Goal: Task Accomplishment & Management: Use online tool/utility

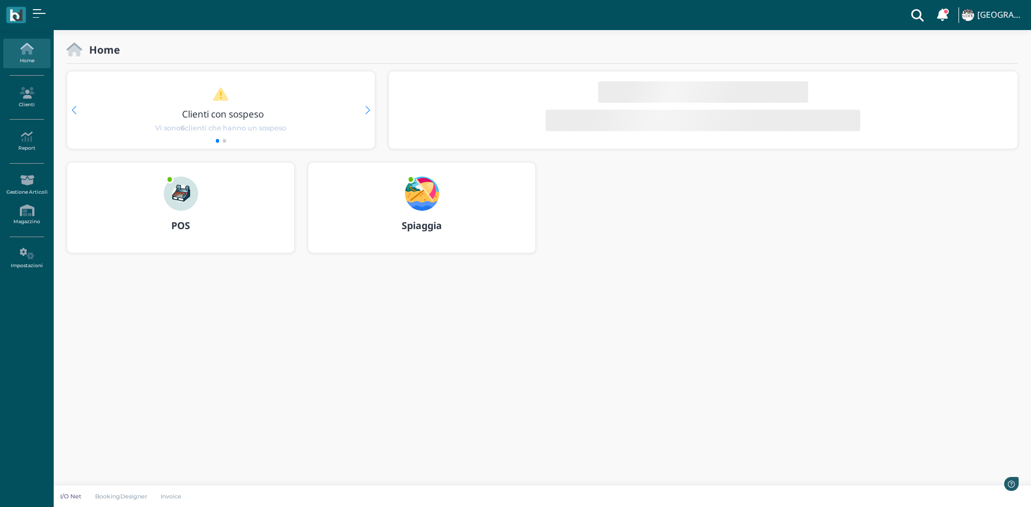
click at [415, 203] on img at bounding box center [422, 194] width 34 height 34
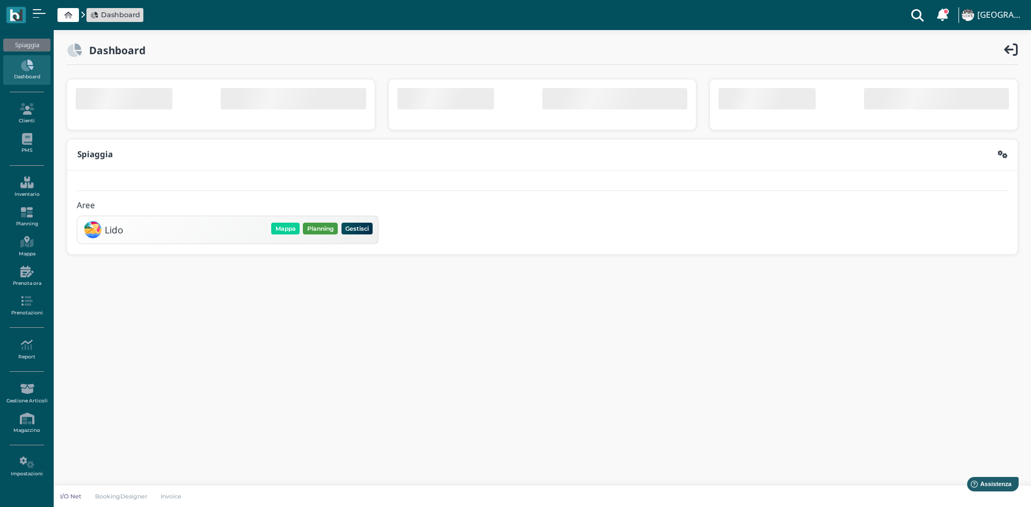
click at [315, 231] on div "Mappa Planning Gestisci Elimina" at bounding box center [322, 228] width 105 height 15
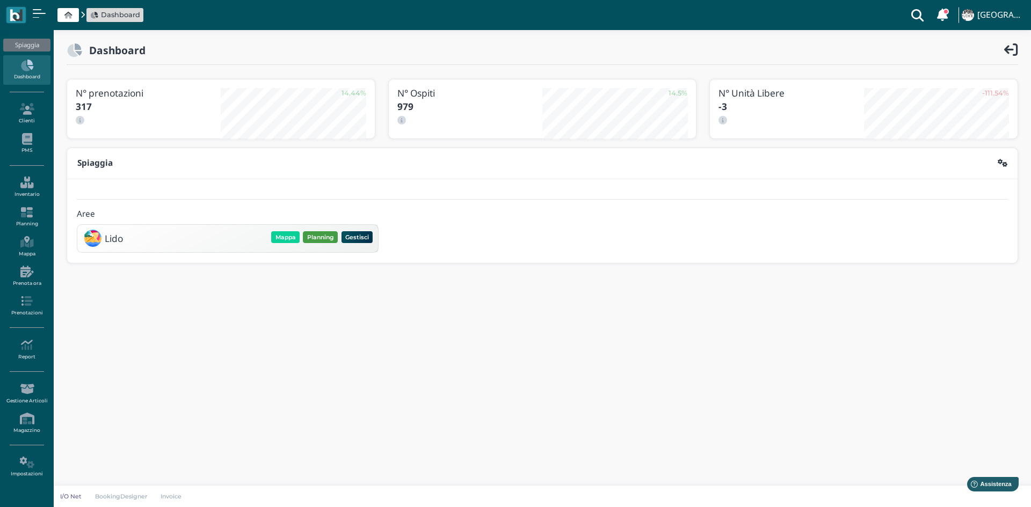
click at [323, 233] on button "Planning" at bounding box center [320, 237] width 35 height 12
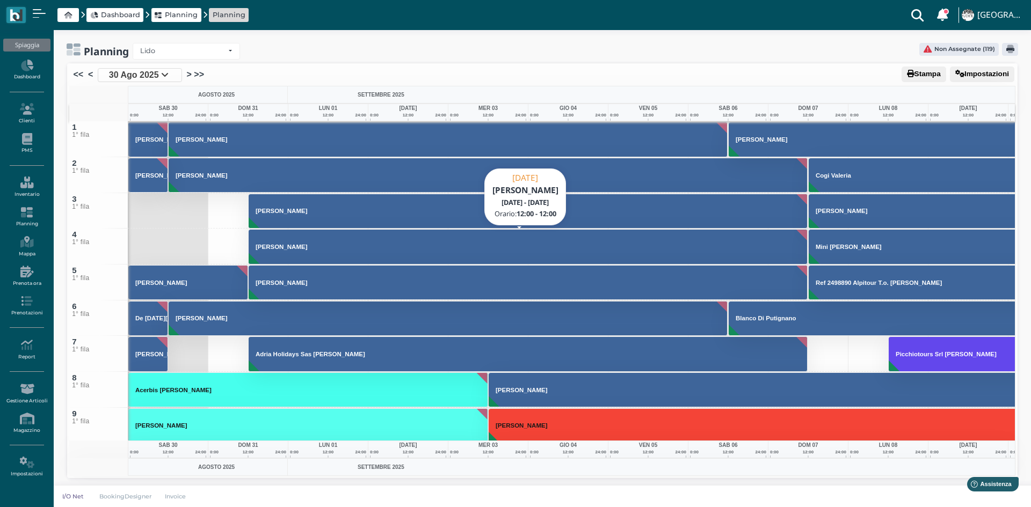
scroll to position [161, 0]
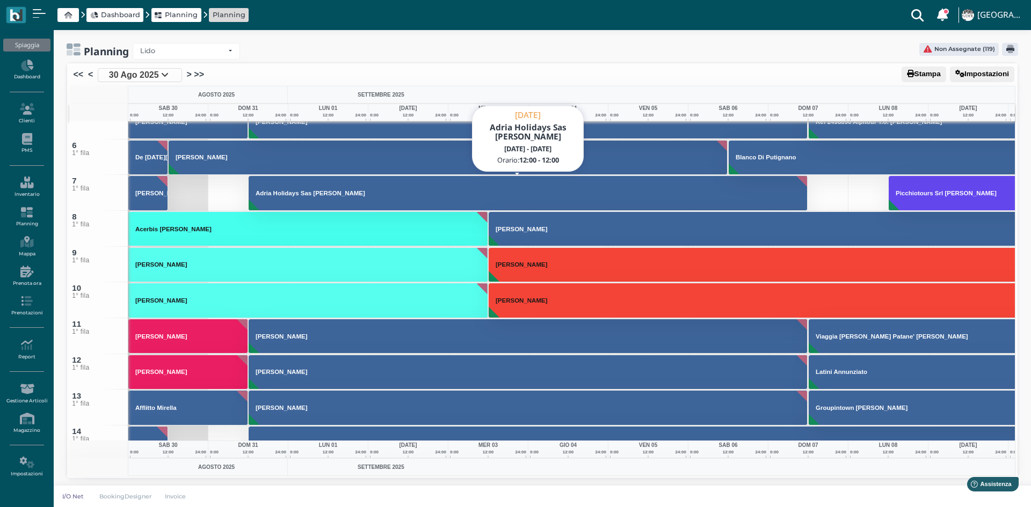
click at [300, 195] on h3 "Adria Holidays Sas Conti Paolo" at bounding box center [310, 193] width 118 height 6
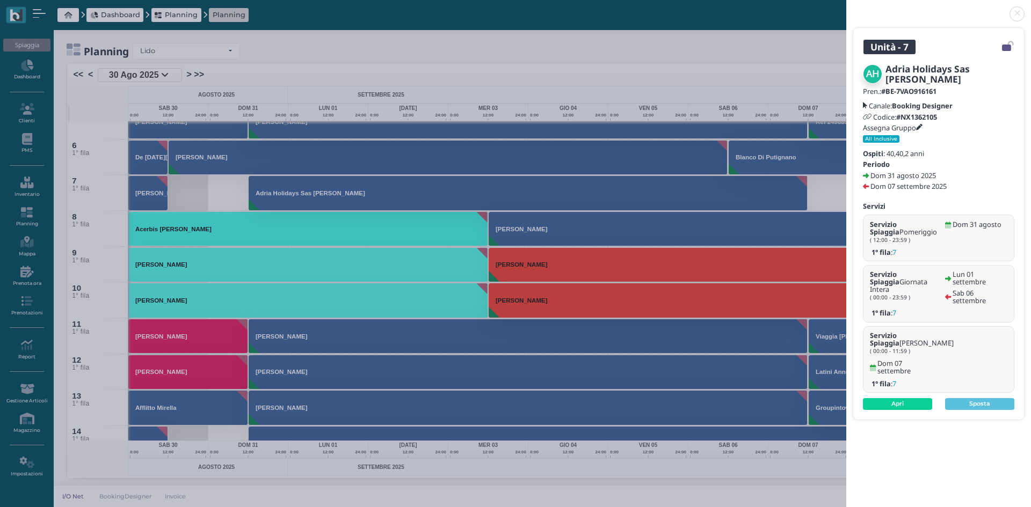
click at [846, 8] on link at bounding box center [846, 8] width 0 height 0
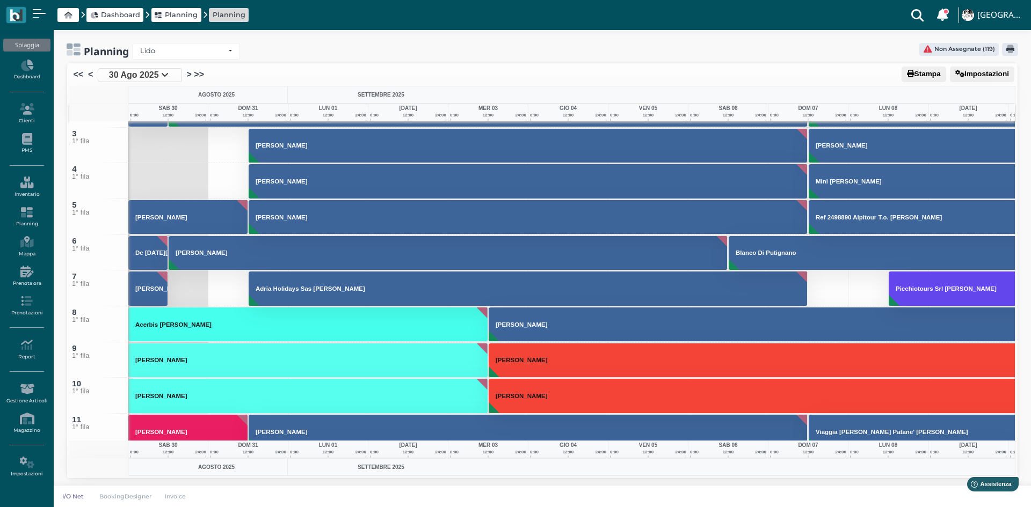
scroll to position [107, 0]
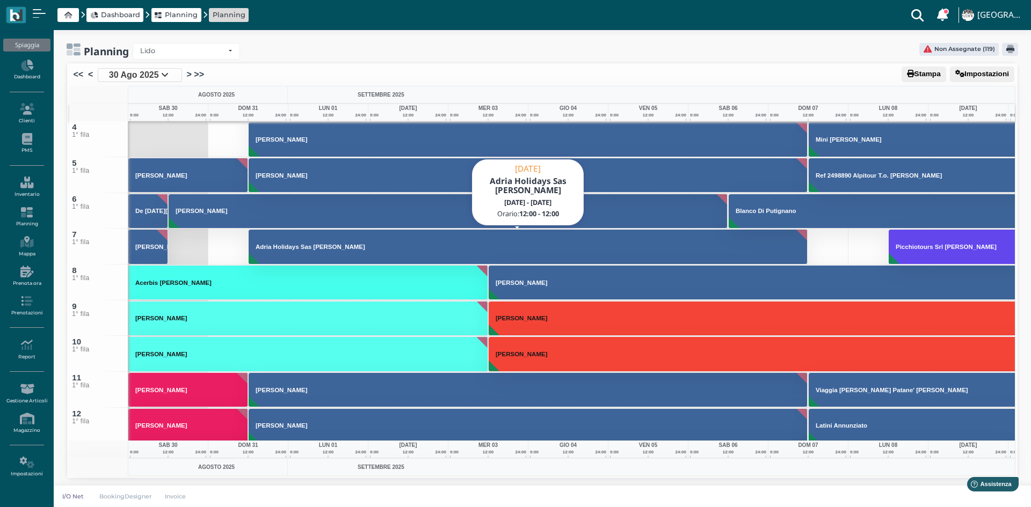
click at [295, 249] on h3 "Adria Holidays Sas [PERSON_NAME]" at bounding box center [310, 247] width 118 height 6
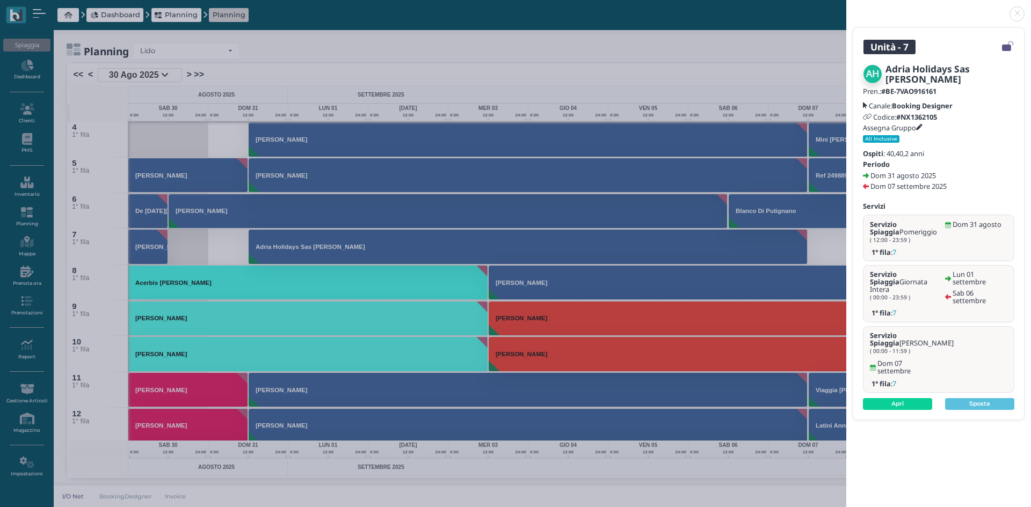
click at [846, 8] on link at bounding box center [846, 8] width 0 height 0
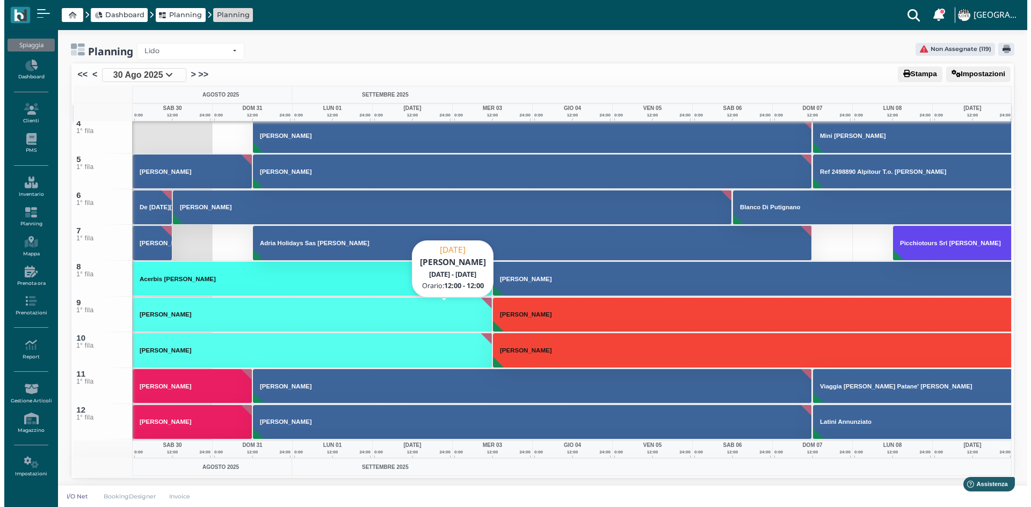
scroll to position [0, 0]
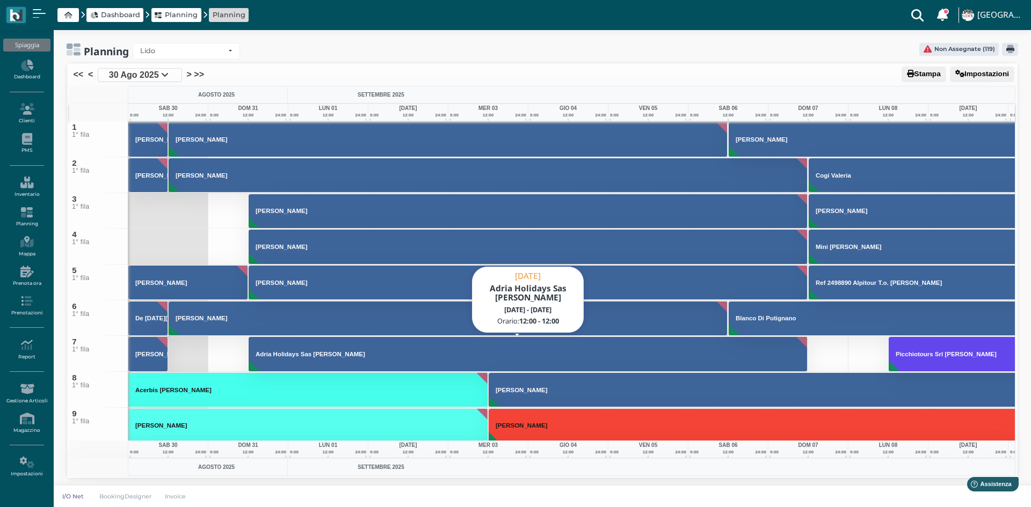
click at [270, 349] on button "Adria Holidays Sas [PERSON_NAME]" at bounding box center [528, 354] width 559 height 35
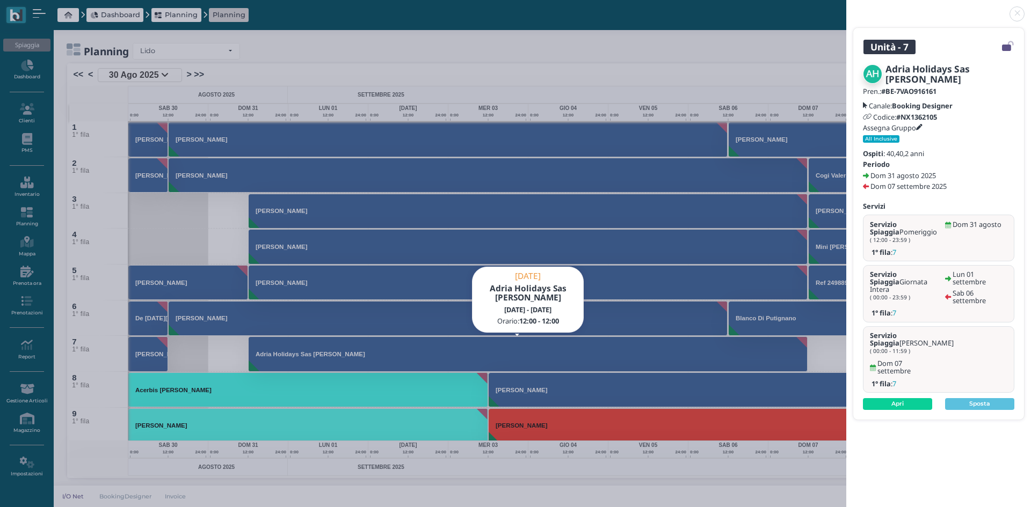
click at [882, 377] on div "Adria Holidays Sas Conti Paolo Pren.: #BE-7VAO916161 Canale: Booking Designer C…" at bounding box center [938, 237] width 171 height 366
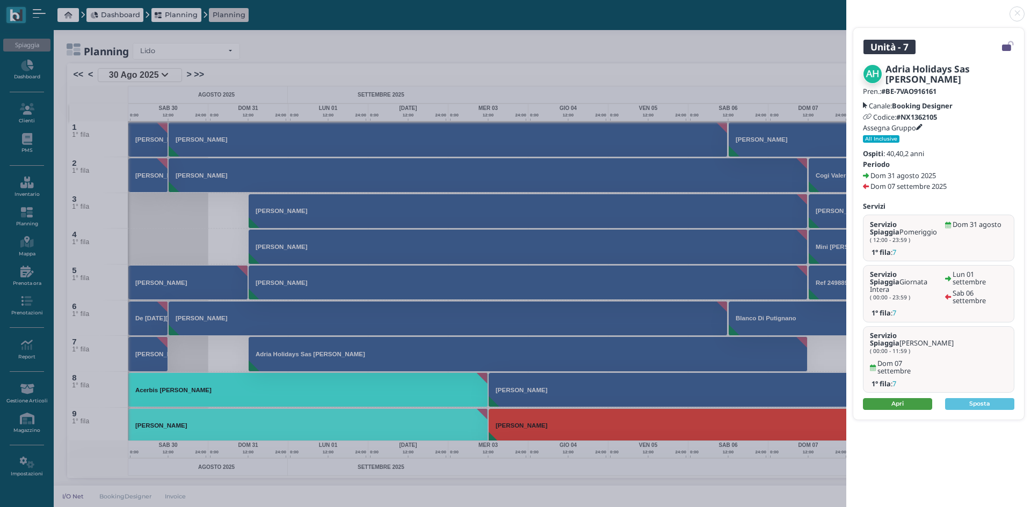
click at [894, 398] on link "Apri" at bounding box center [897, 404] width 69 height 12
click at [846, 8] on link at bounding box center [846, 8] width 0 height 0
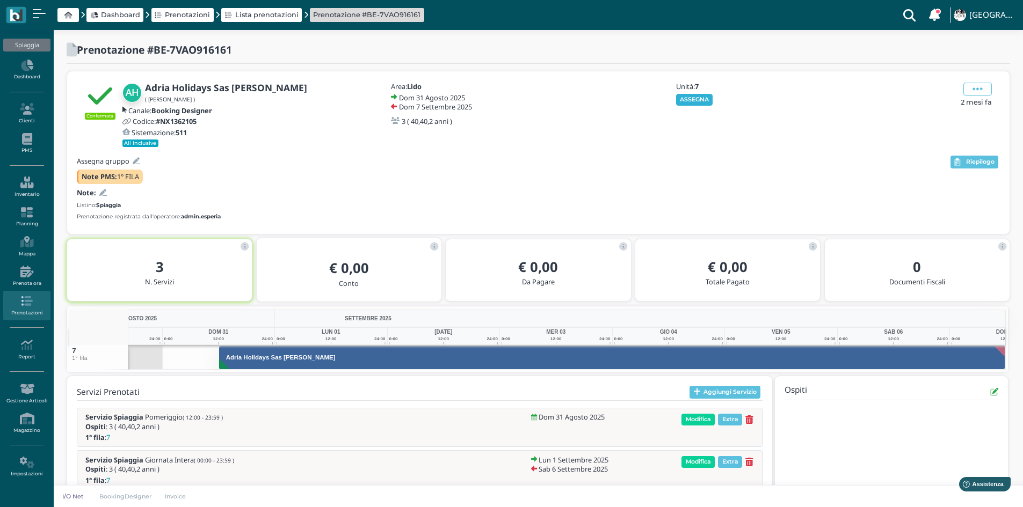
click at [692, 104] on button "ASSEGNA" at bounding box center [694, 100] width 37 height 12
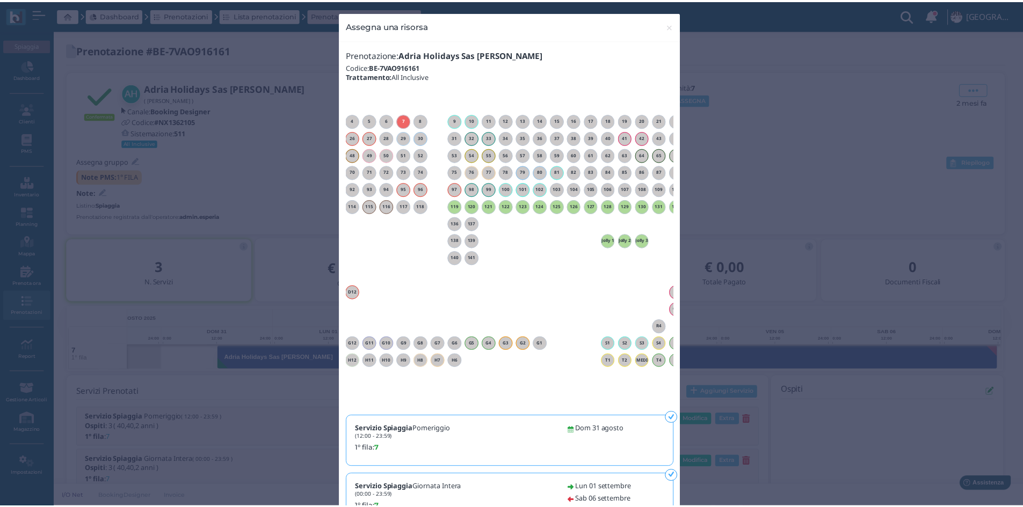
scroll to position [0, 97]
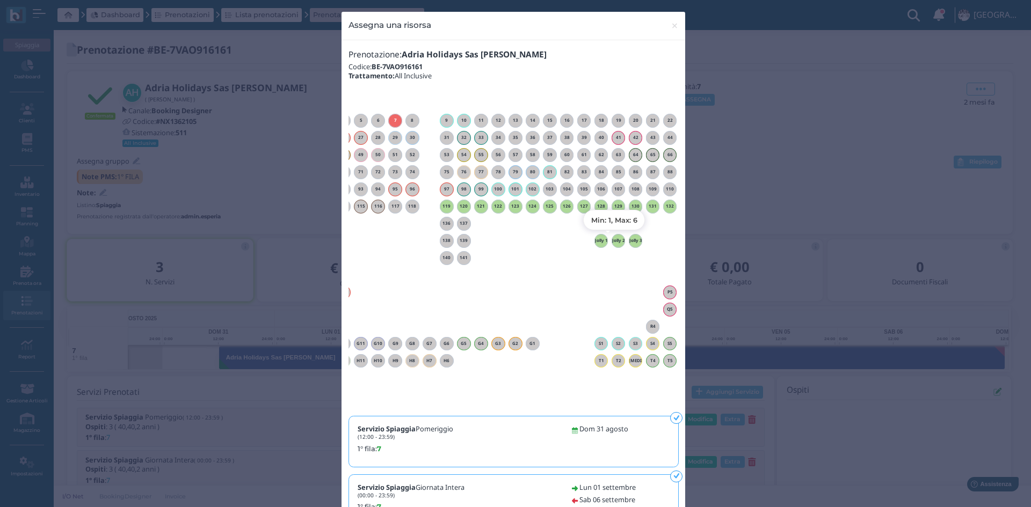
click at [617, 242] on h6 "Jolly 2" at bounding box center [619, 240] width 14 height 5
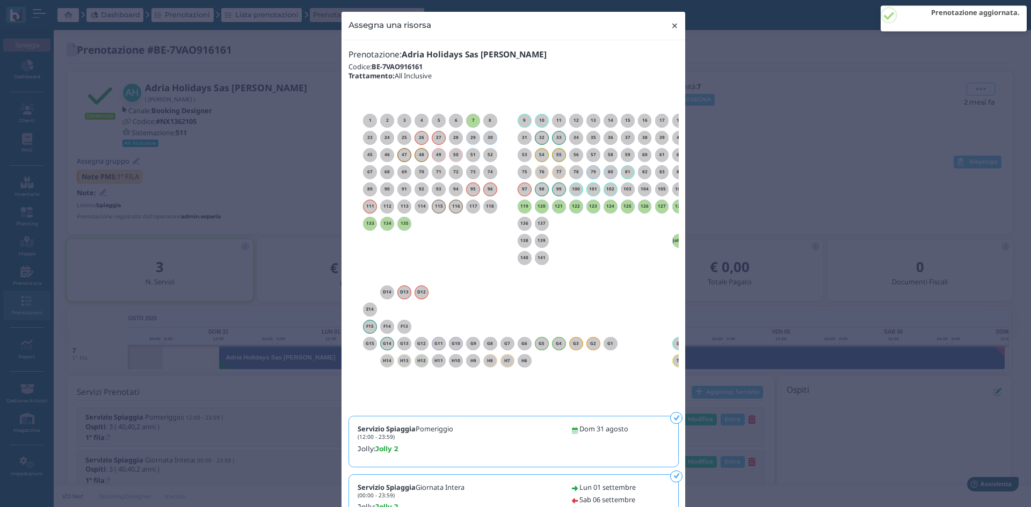
click at [671, 24] on span "×" at bounding box center [675, 26] width 8 height 14
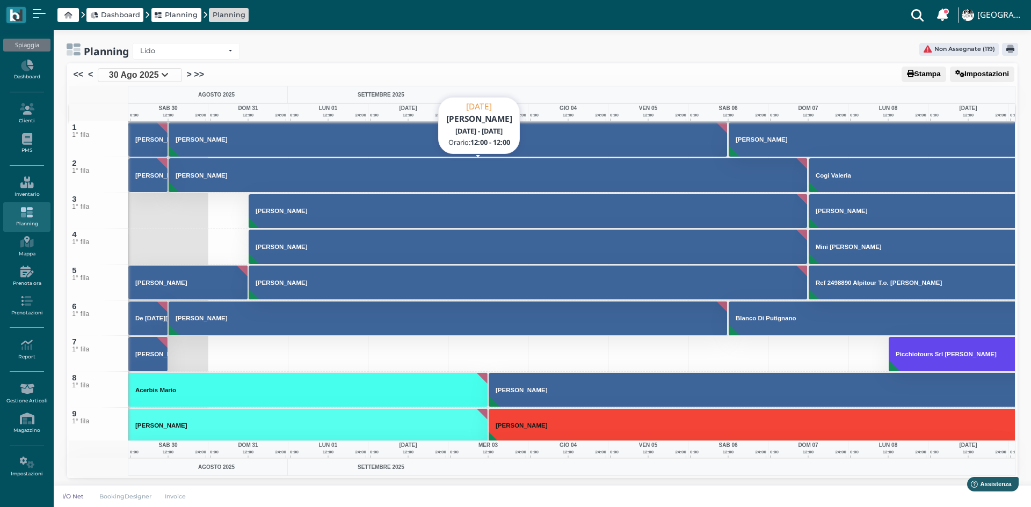
click at [228, 183] on button "[PERSON_NAME]" at bounding box center [488, 175] width 639 height 35
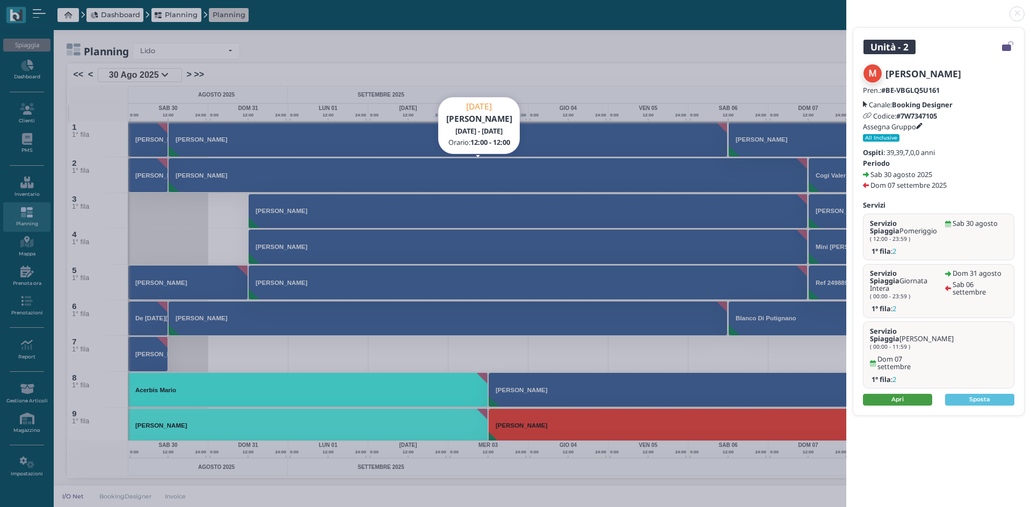
click at [889, 394] on link "Apri" at bounding box center [897, 400] width 69 height 12
click at [846, 8] on link at bounding box center [846, 8] width 0 height 0
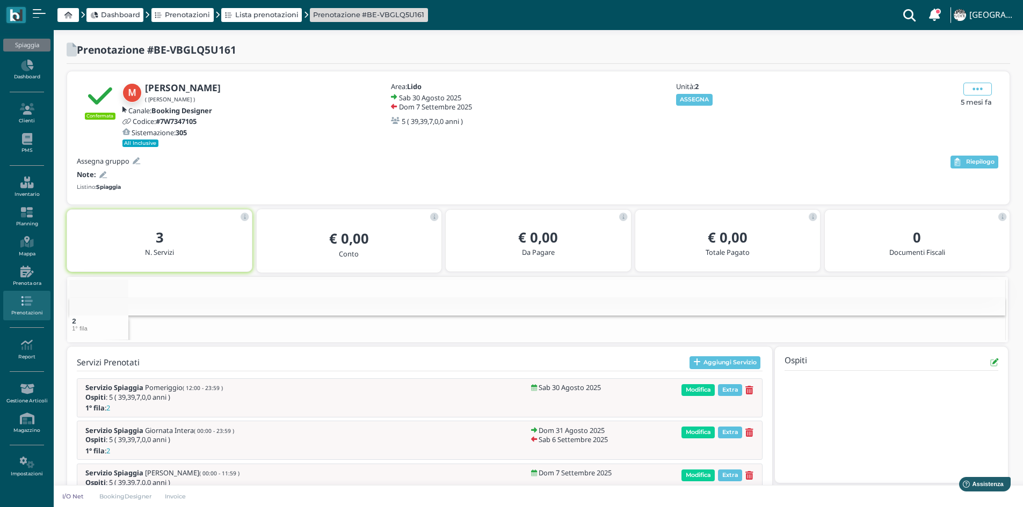
click at [702, 99] on button "ASSEGNA" at bounding box center [694, 100] width 37 height 12
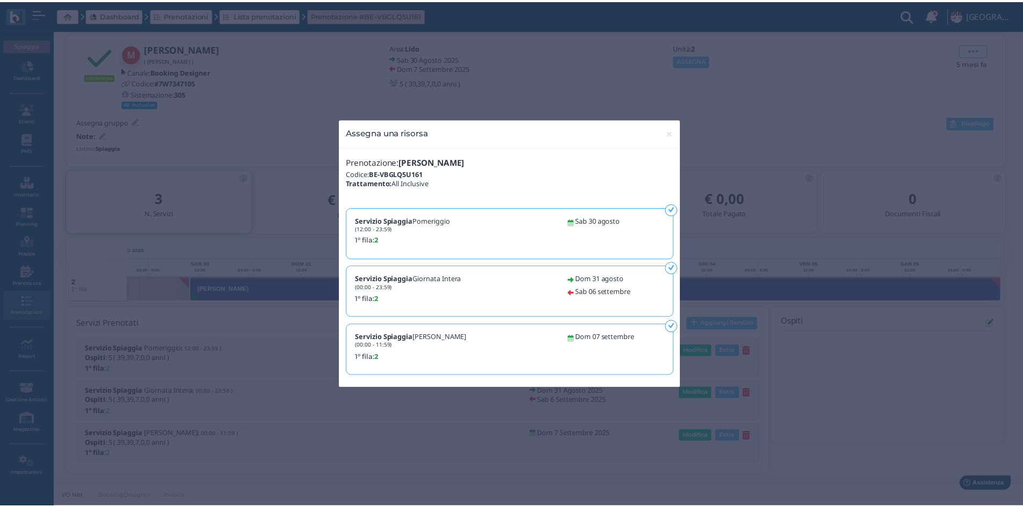
scroll to position [0, 90]
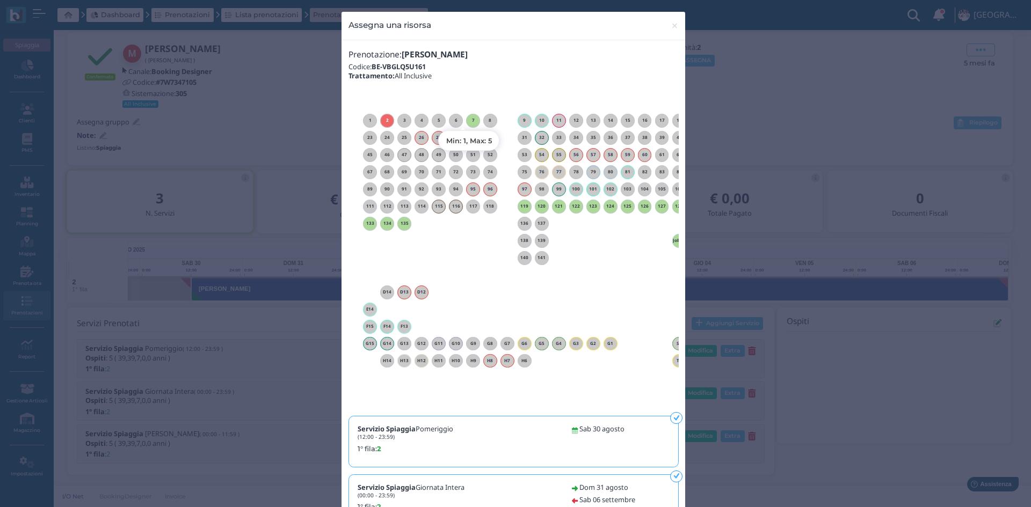
click at [469, 121] on h6 "7" at bounding box center [473, 120] width 14 height 5
click at [673, 22] on span "×" at bounding box center [675, 26] width 8 height 14
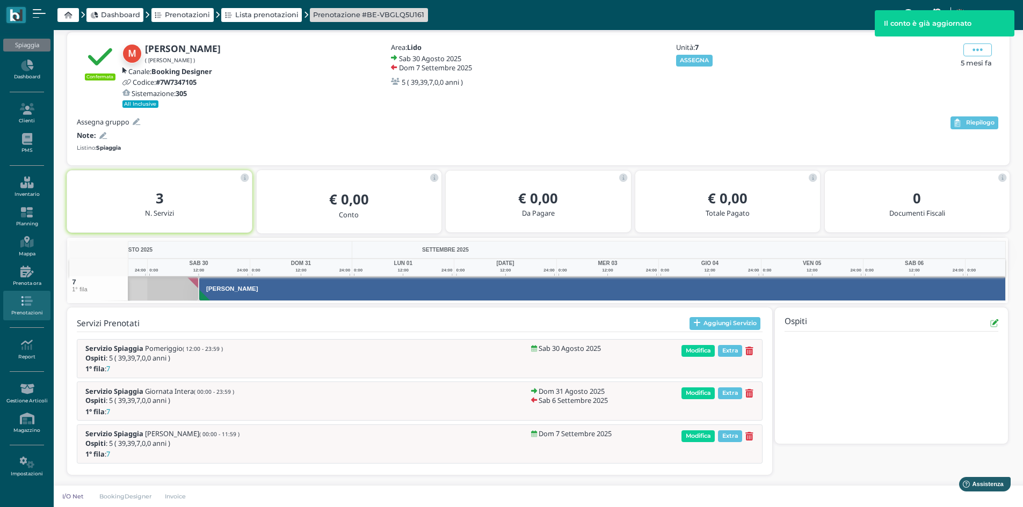
scroll to position [0, 93]
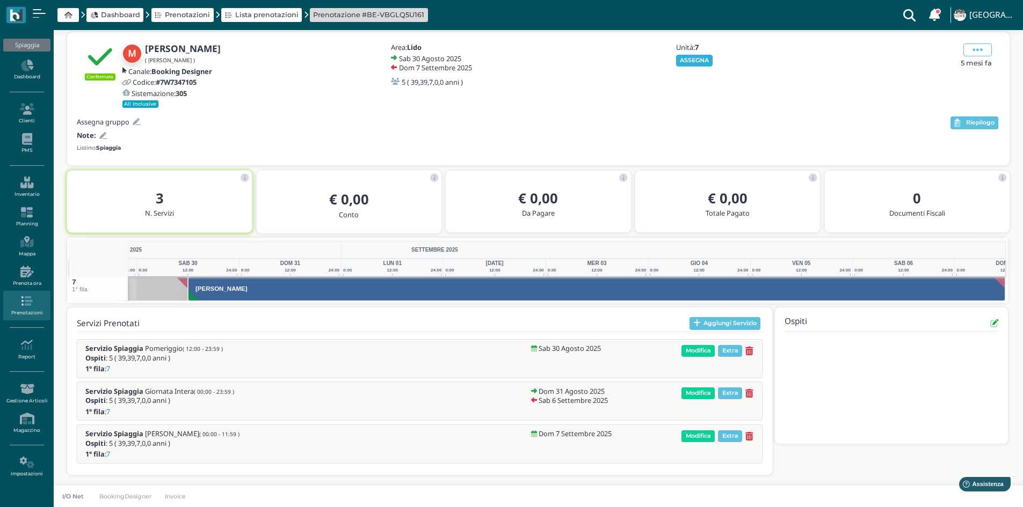
click at [690, 60] on button "ASSEGNA" at bounding box center [694, 61] width 37 height 12
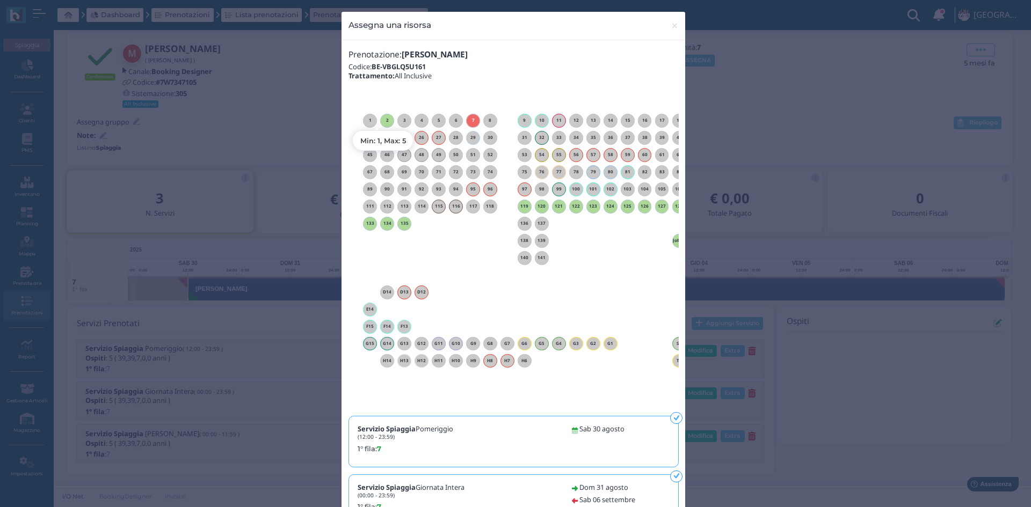
click at [384, 118] on div "2" at bounding box center [387, 121] width 14 height 14
click at [672, 26] on span "×" at bounding box center [675, 26] width 8 height 14
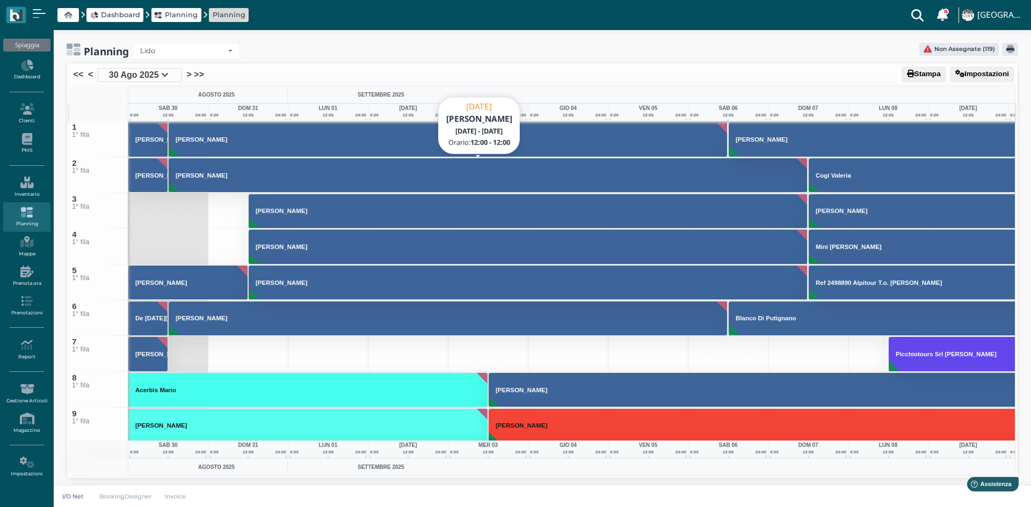
click at [202, 171] on button "[PERSON_NAME]" at bounding box center [488, 175] width 639 height 35
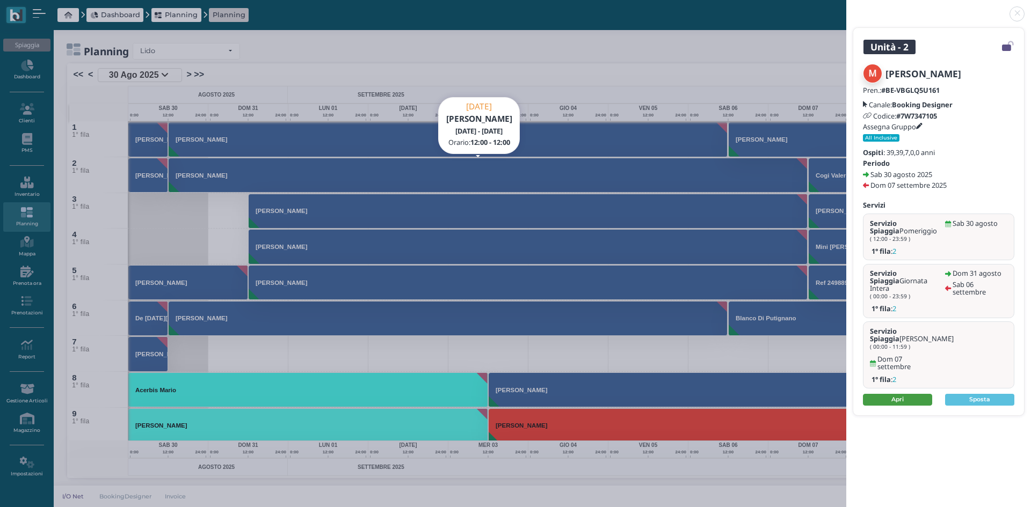
click at [908, 394] on link "Apri" at bounding box center [897, 400] width 69 height 12
click at [846, 8] on link at bounding box center [846, 8] width 0 height 0
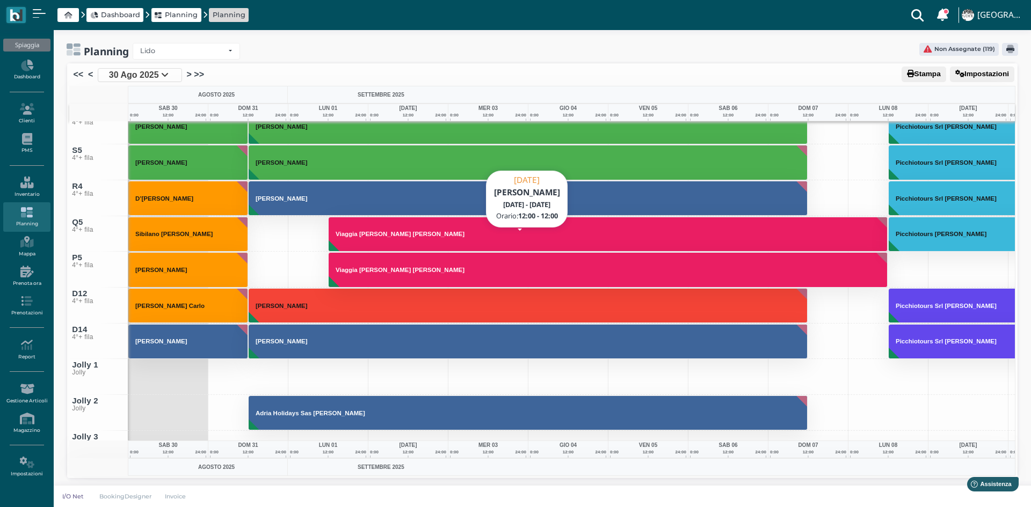
scroll to position [6412, 0]
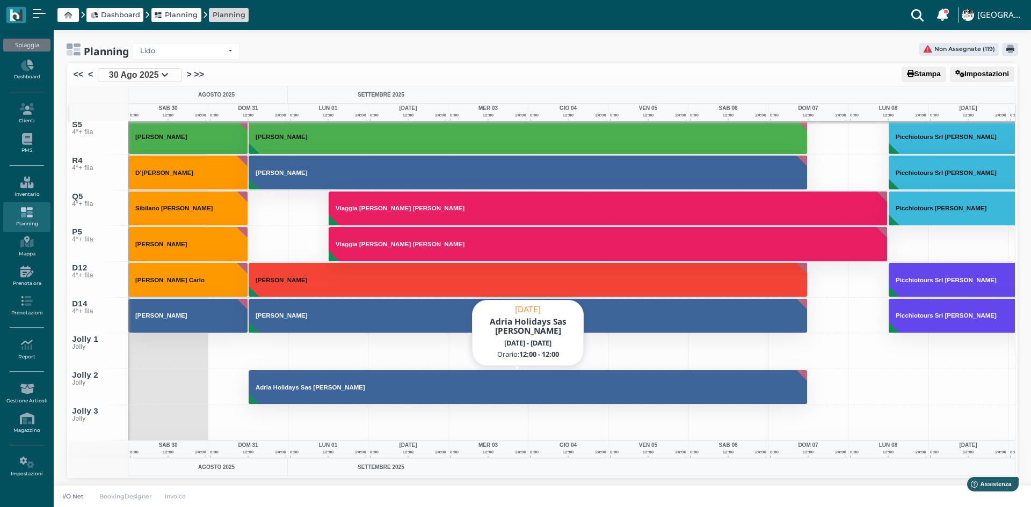
click at [262, 386] on h3 "Adria Holidays Sas [PERSON_NAME]" at bounding box center [310, 387] width 118 height 6
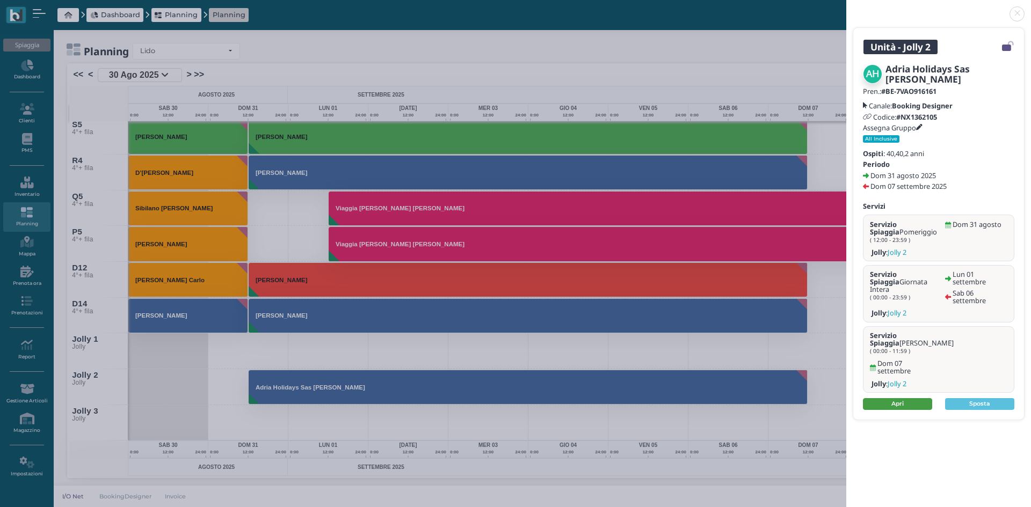
click at [895, 398] on link "Apri" at bounding box center [897, 404] width 69 height 12
click at [846, 8] on link at bounding box center [846, 8] width 0 height 0
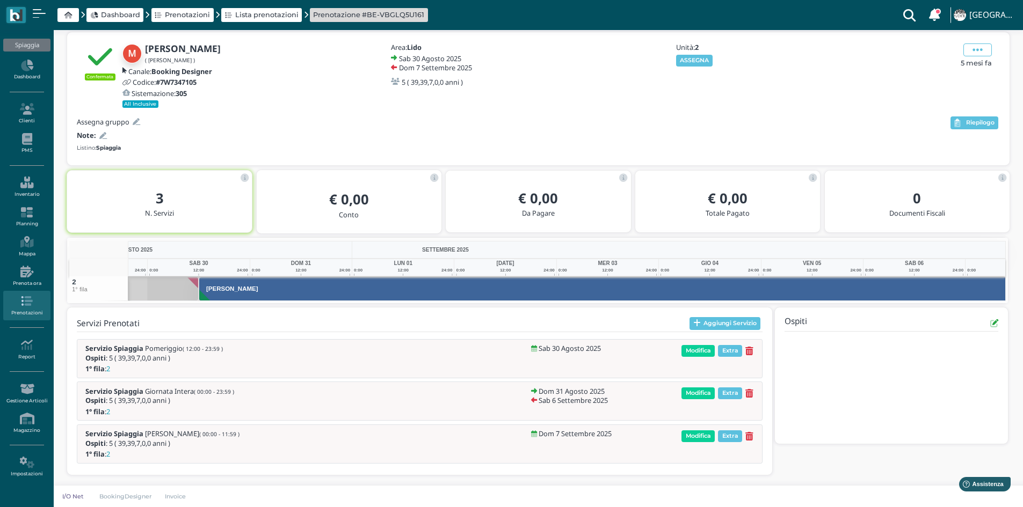
scroll to position [0, 93]
click at [692, 59] on button "ASSEGNA" at bounding box center [694, 61] width 37 height 12
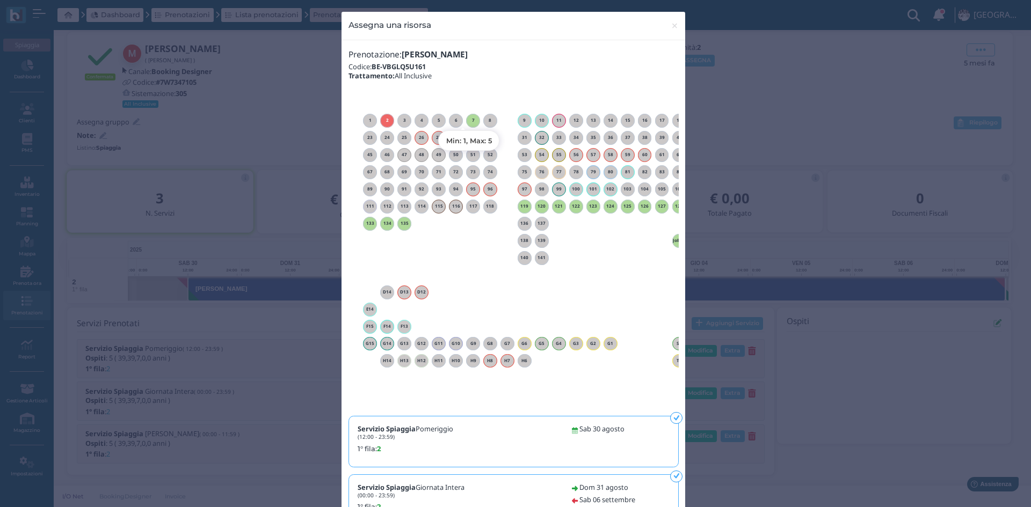
click at [467, 121] on h6 "7" at bounding box center [473, 120] width 14 height 5
click at [672, 27] on span "×" at bounding box center [675, 26] width 8 height 14
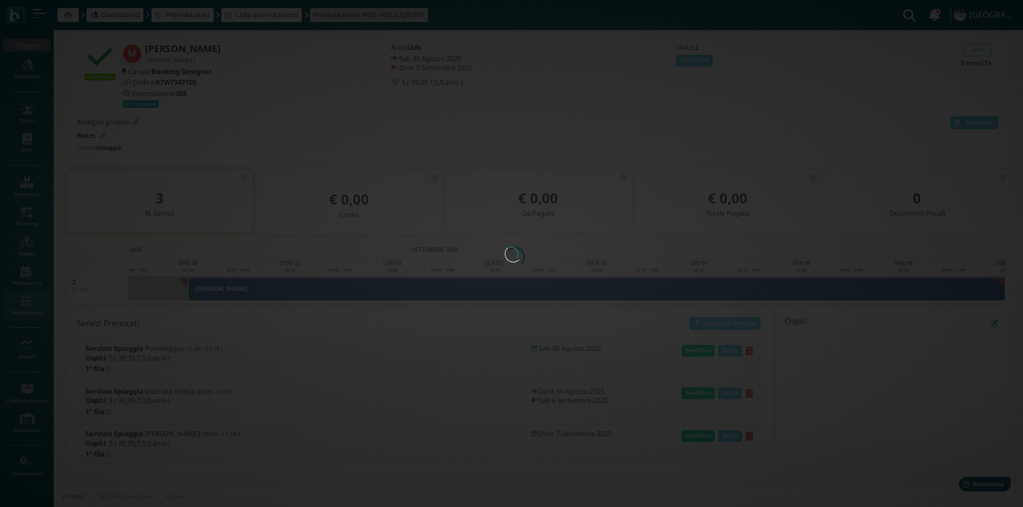
scroll to position [0, 0]
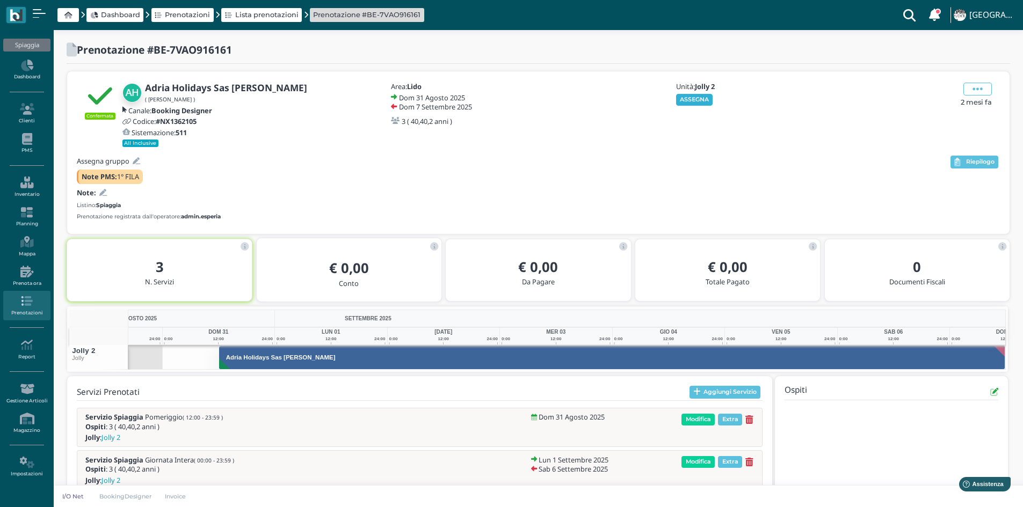
click at [697, 95] on button "ASSEGNA" at bounding box center [694, 100] width 37 height 12
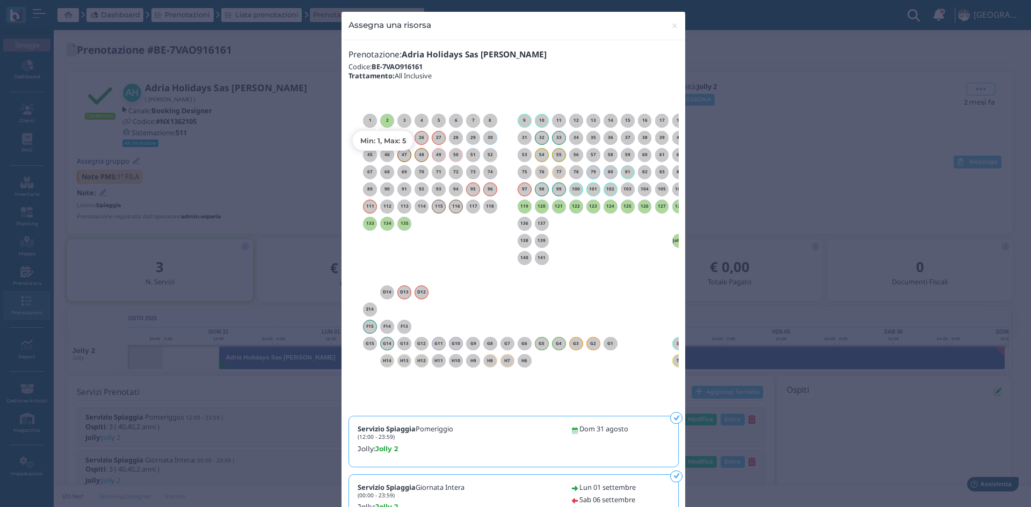
click at [384, 118] on h6 "2" at bounding box center [387, 120] width 14 height 5
click at [673, 25] on span "×" at bounding box center [675, 26] width 8 height 14
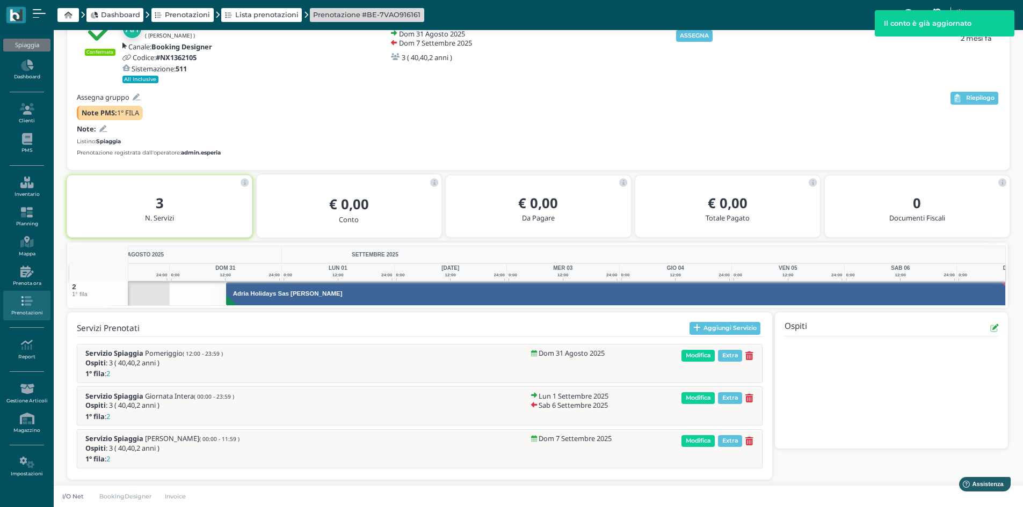
scroll to position [0, 78]
